Goal: Task Accomplishment & Management: Use online tool/utility

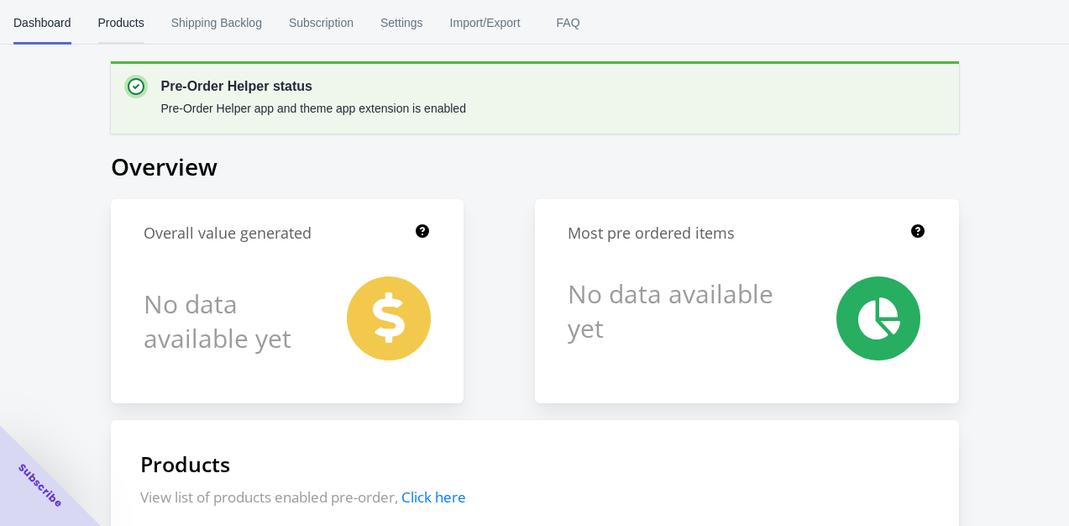
click at [132, 15] on span "Products" at bounding box center [121, 23] width 46 height 44
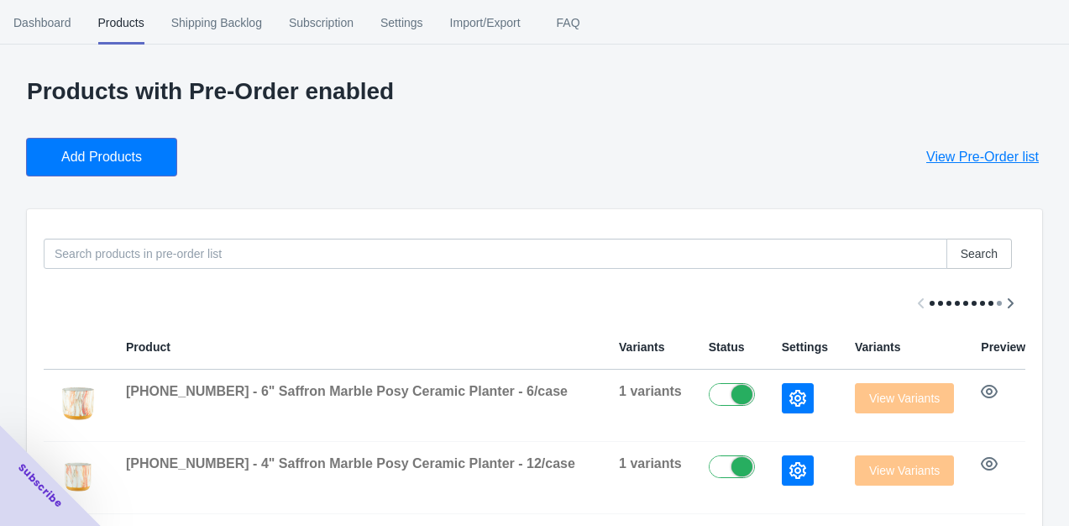
click at [128, 152] on span "Add Products" at bounding box center [101, 157] width 81 height 17
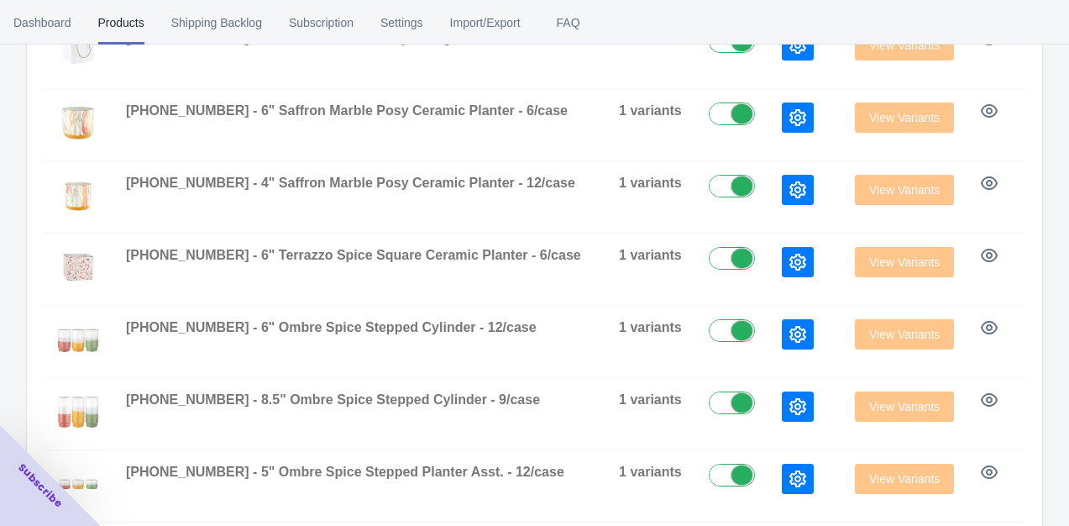
scroll to position [128, 0]
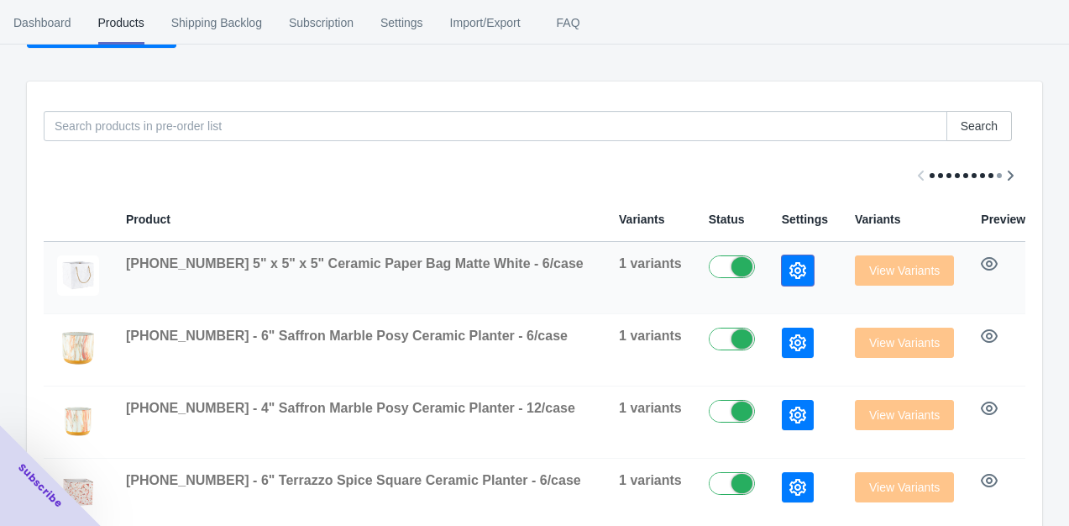
click at [789, 274] on icon "button" at bounding box center [797, 270] width 17 height 17
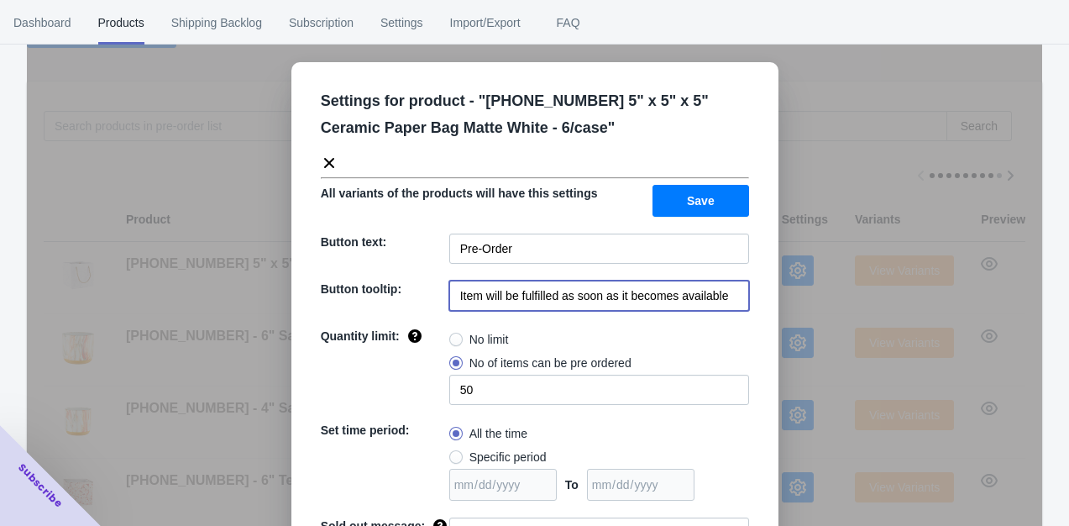
click at [727, 292] on input "Item will be fulfilled as soon as it becomes available" at bounding box center [599, 296] width 300 height 30
type input "Item will be fulfilled after [DATE]"
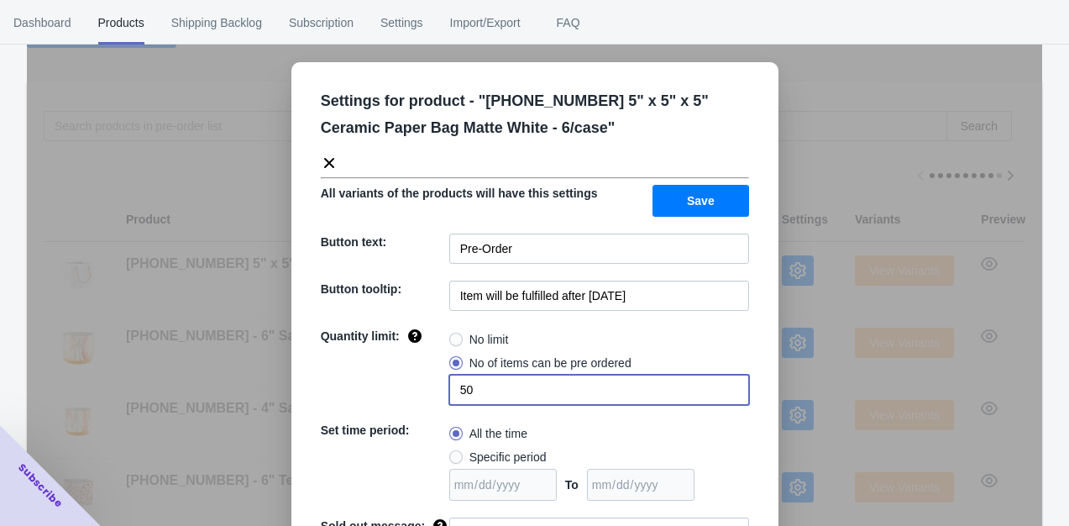
click at [459, 389] on input "50" at bounding box center [599, 390] width 300 height 30
type input "0"
radio input "true"
click at [451, 361] on span at bounding box center [455, 362] width 13 height 13
click at [454, 359] on input "No of items can be pre ordered" at bounding box center [454, 359] width 1 height 1
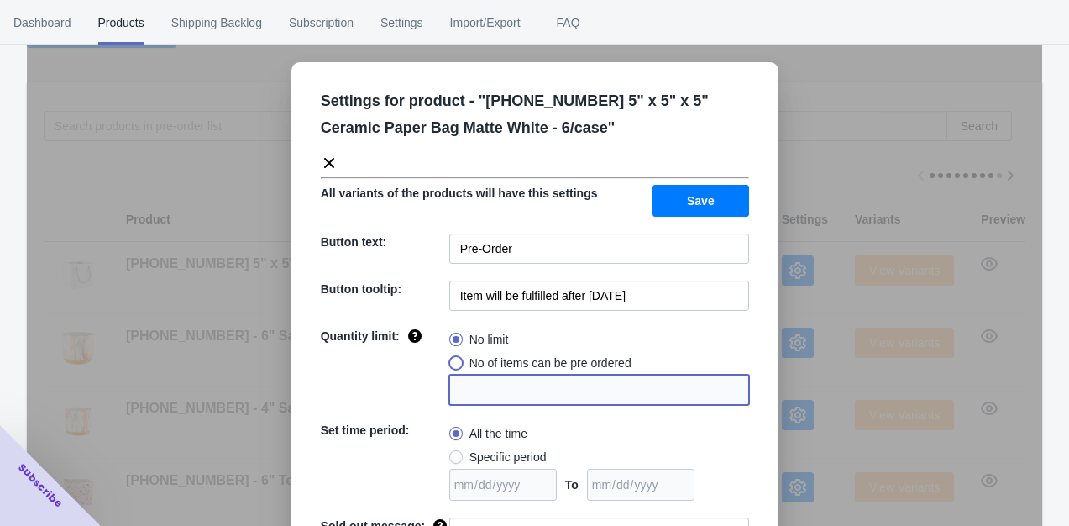
radio input "true"
click at [470, 385] on input "1" at bounding box center [599, 390] width 300 height 30
click at [463, 391] on input "130" at bounding box center [599, 390] width 300 height 30
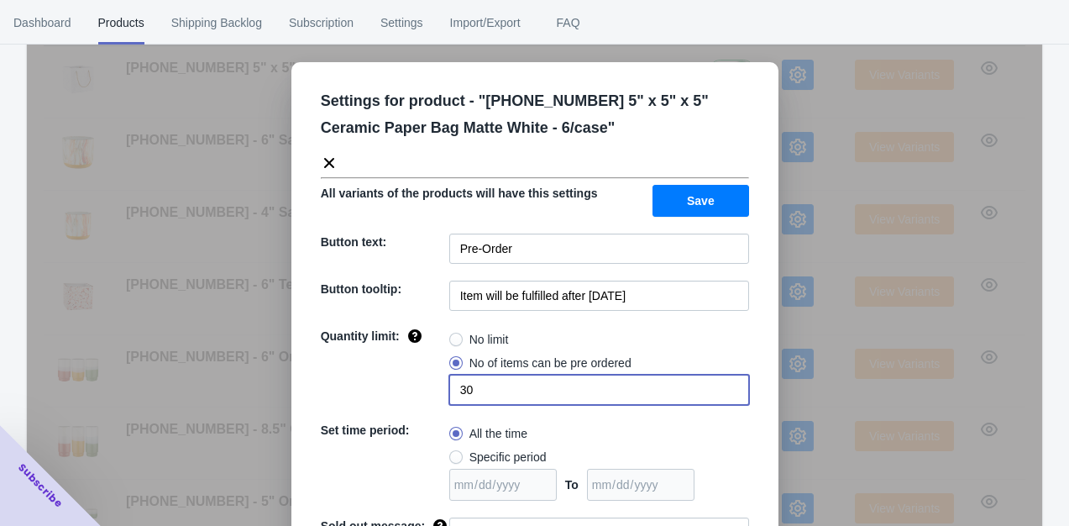
scroll to position [333, 0]
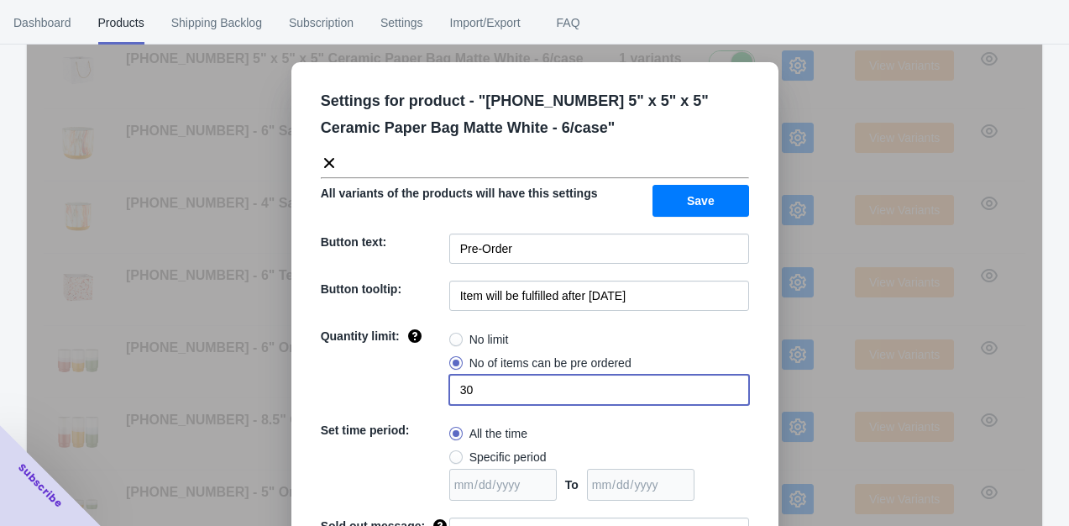
type input "30"
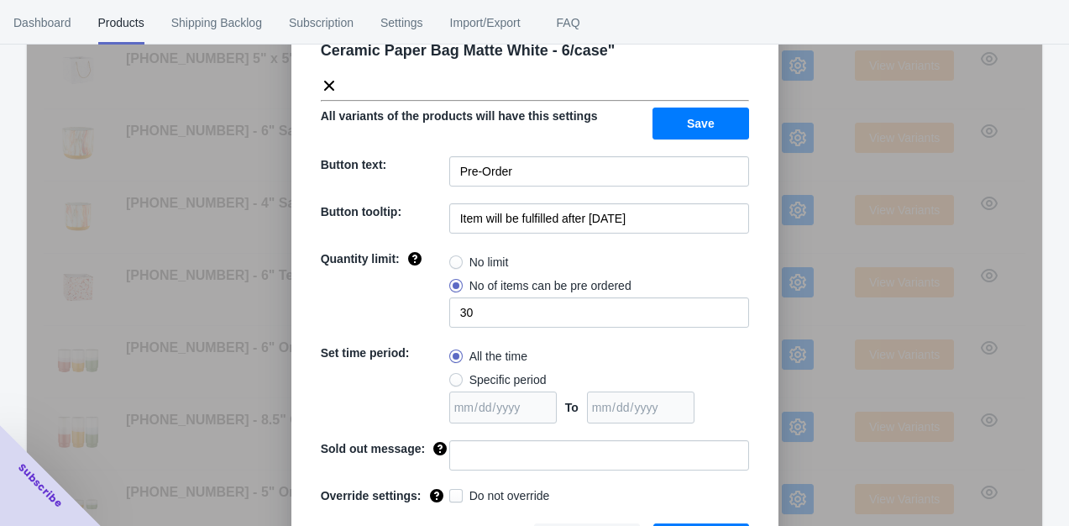
scroll to position [108, 0]
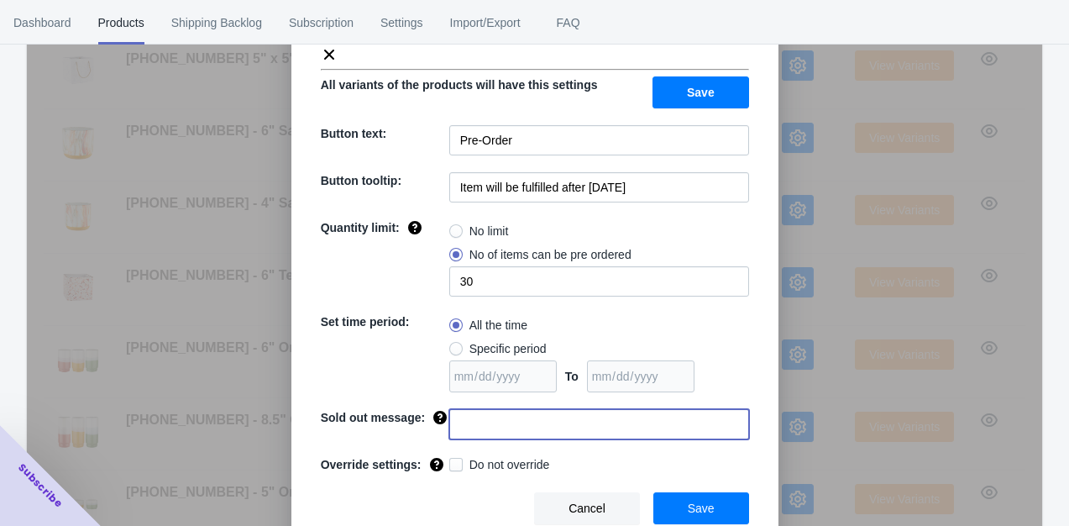
paste input "Sorry you missed this item. Check back for more preorder items."
type input "Sorry you missed this item. Check back for more preorder items."
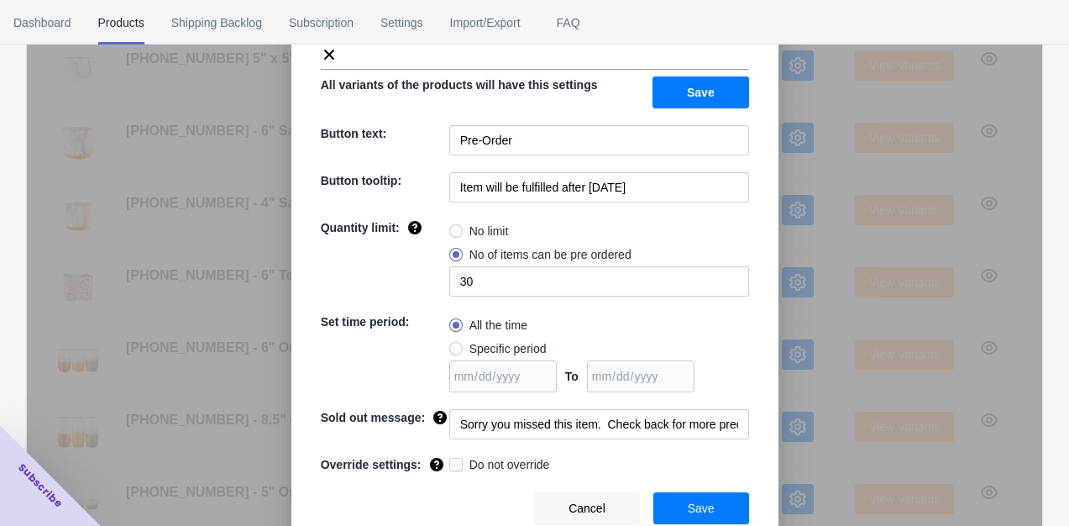
click at [699, 506] on span "Save" at bounding box center [701, 507] width 27 height 13
